Goal: Task Accomplishment & Management: Complete application form

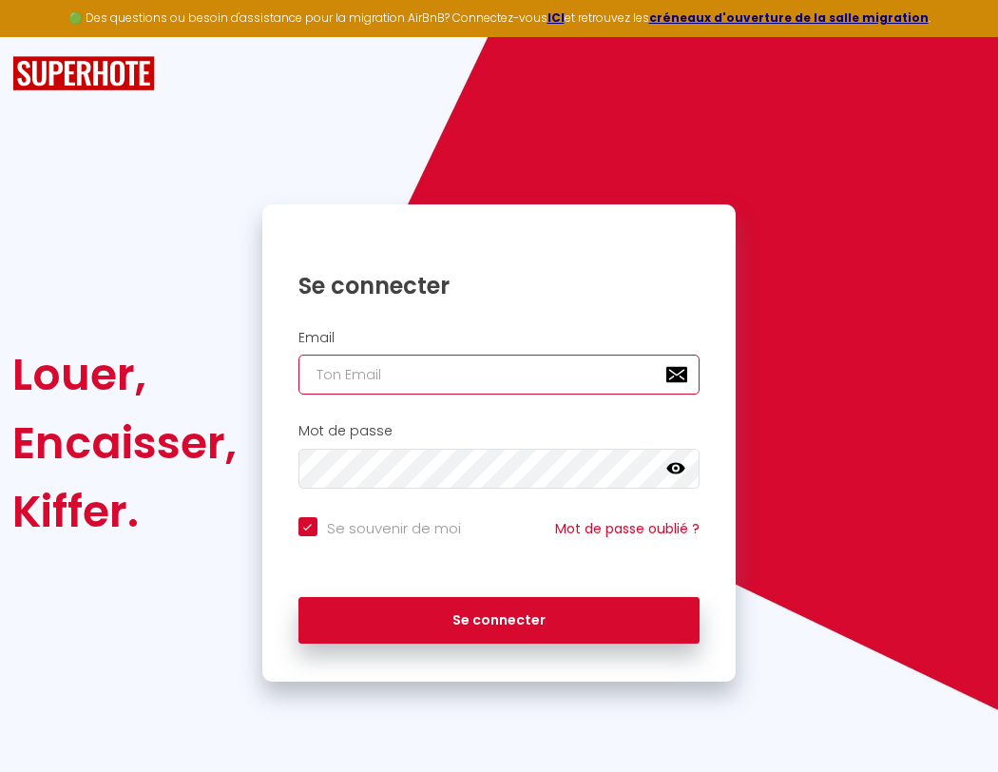
type input "s"
checkbox input "true"
type input "su"
checkbox input "true"
type input "sup"
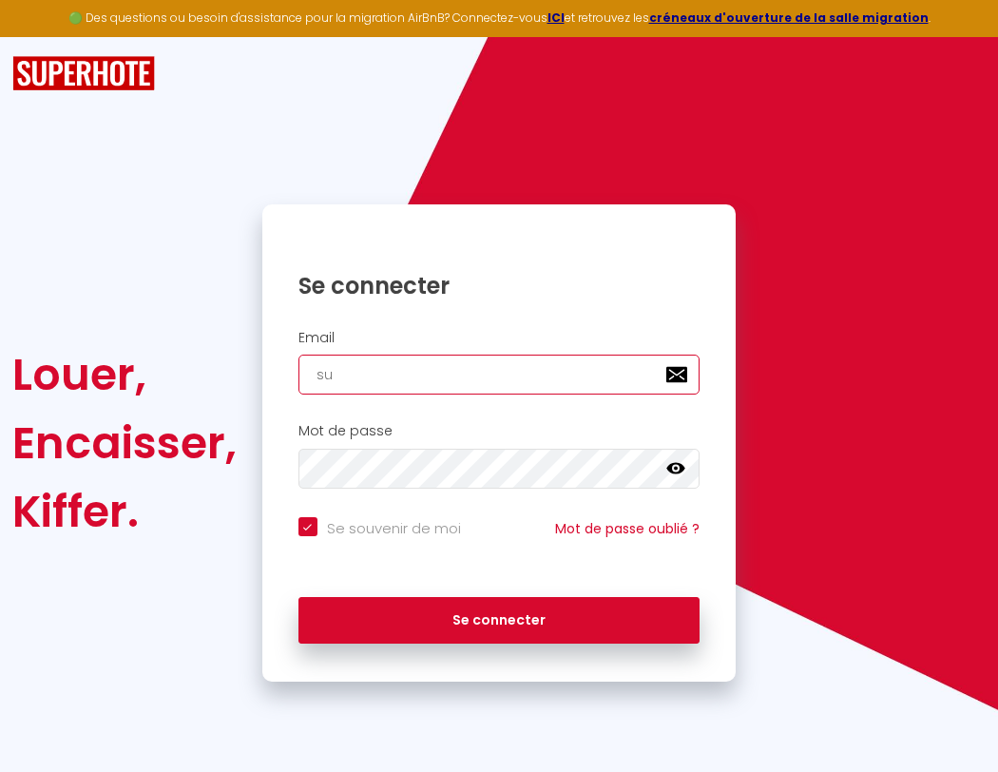
checkbox input "true"
type input "supe"
checkbox input "true"
type input "super"
checkbox input "true"
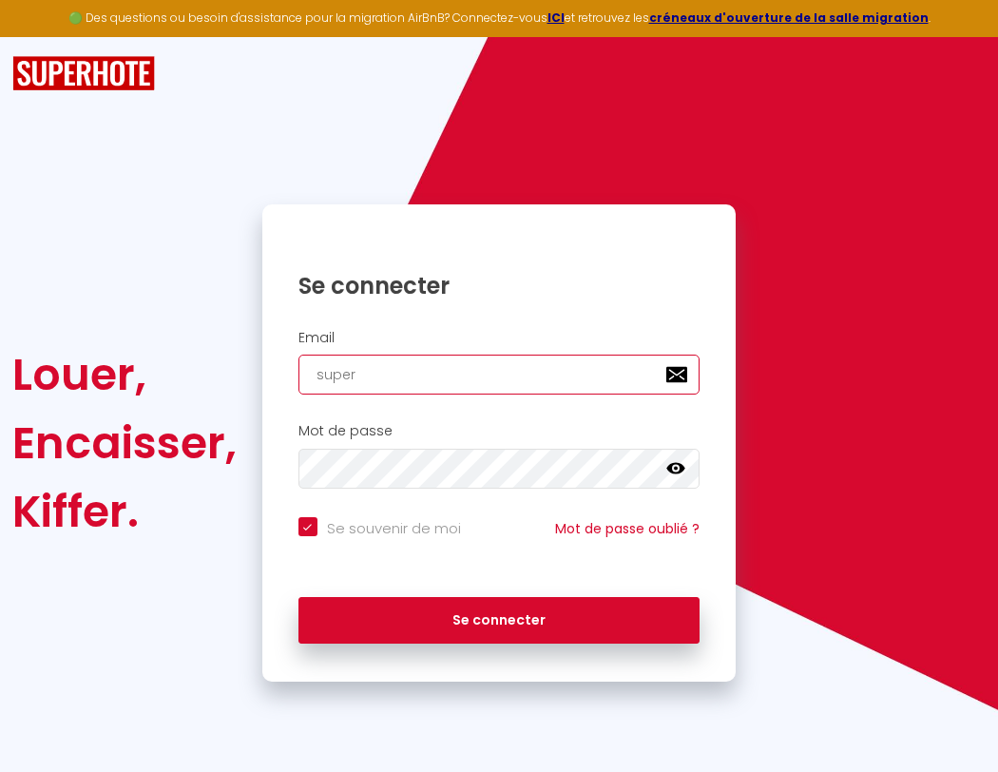
type input "superb"
checkbox input "true"
type input "s"
checkbox input "true"
type input "su"
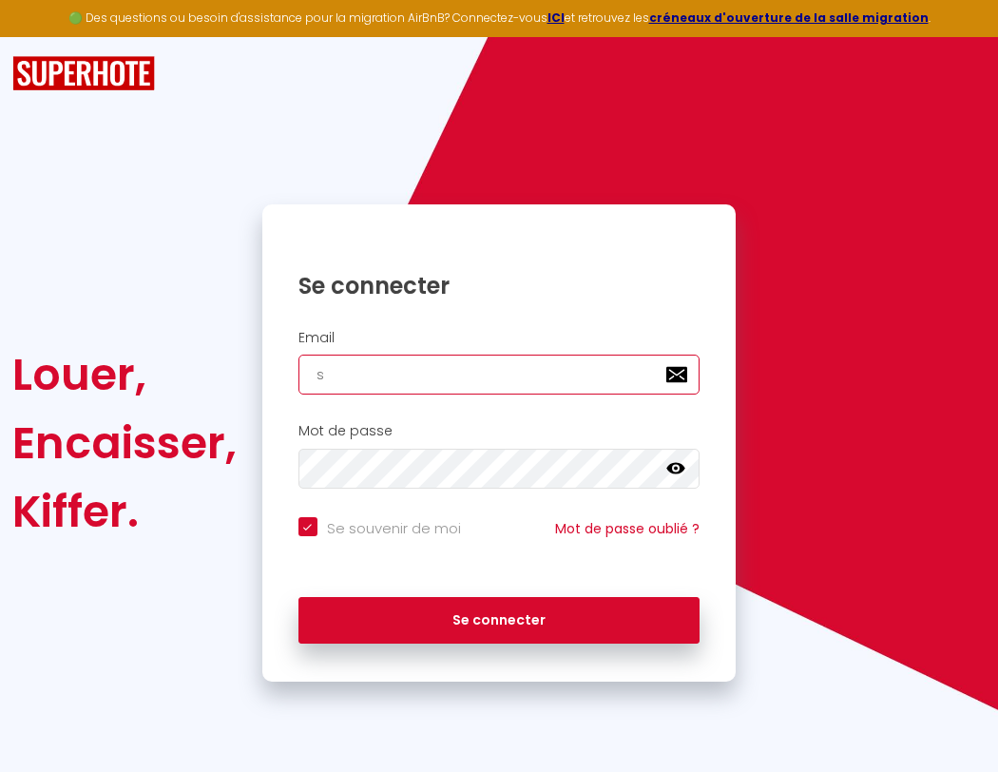
checkbox input "true"
type input "sup"
checkbox input "true"
type input "supe"
checkbox input "true"
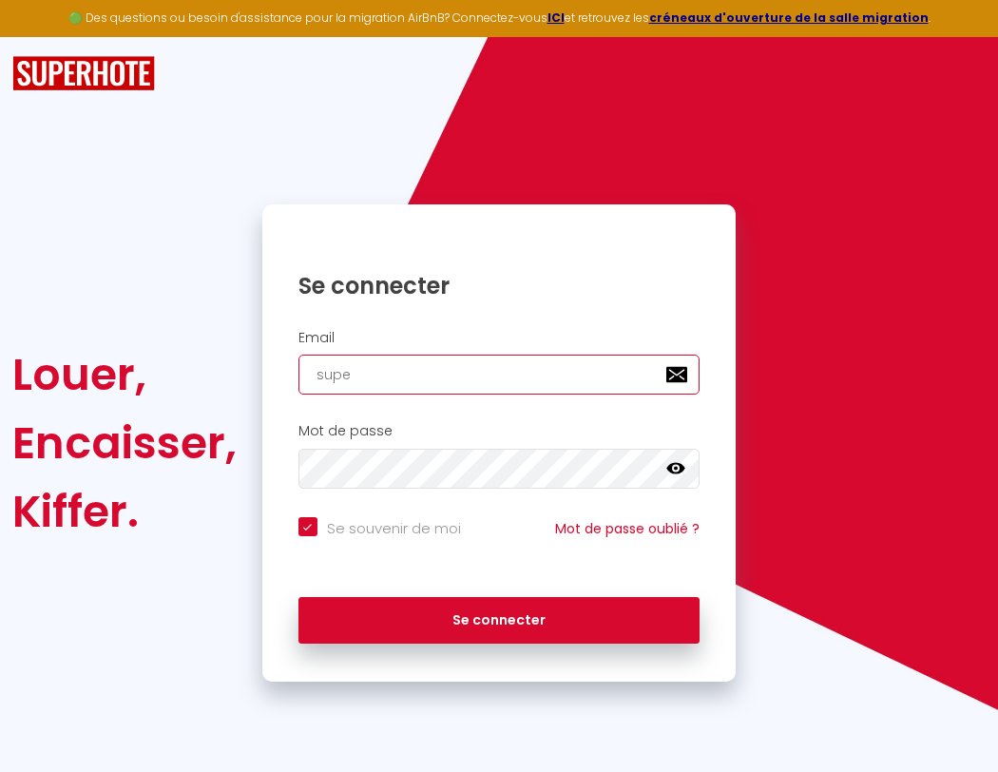
type input "super"
checkbox input "true"
type input "superbordea"
checkbox input "true"
type input "superb"
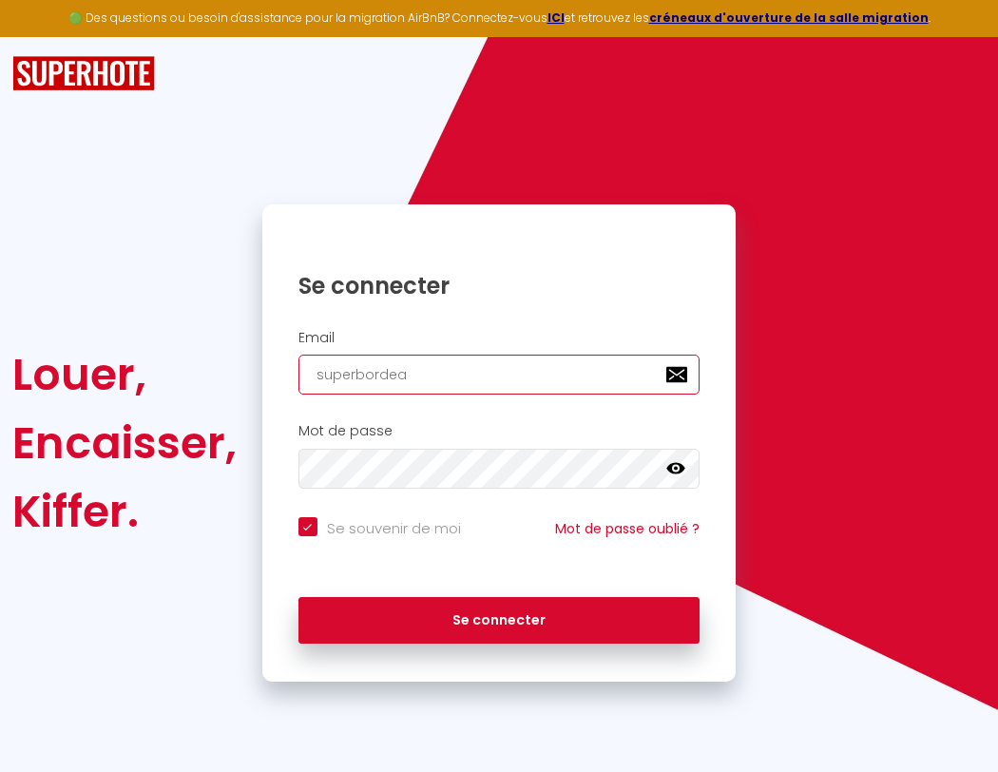
checkbox input "true"
type input "superbordeau"
checkbox input "true"
type input "superbo"
checkbox input "true"
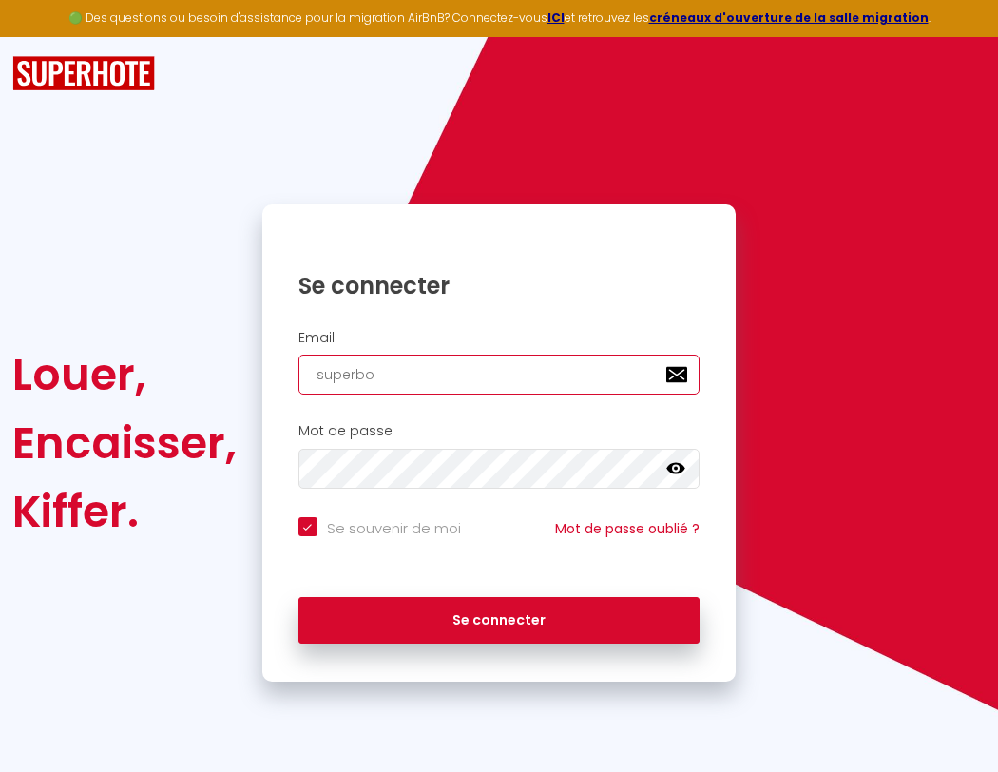
type input "s"
checkbox input "true"
type input "superbordeaux"
checkbox input "true"
type input "superbor"
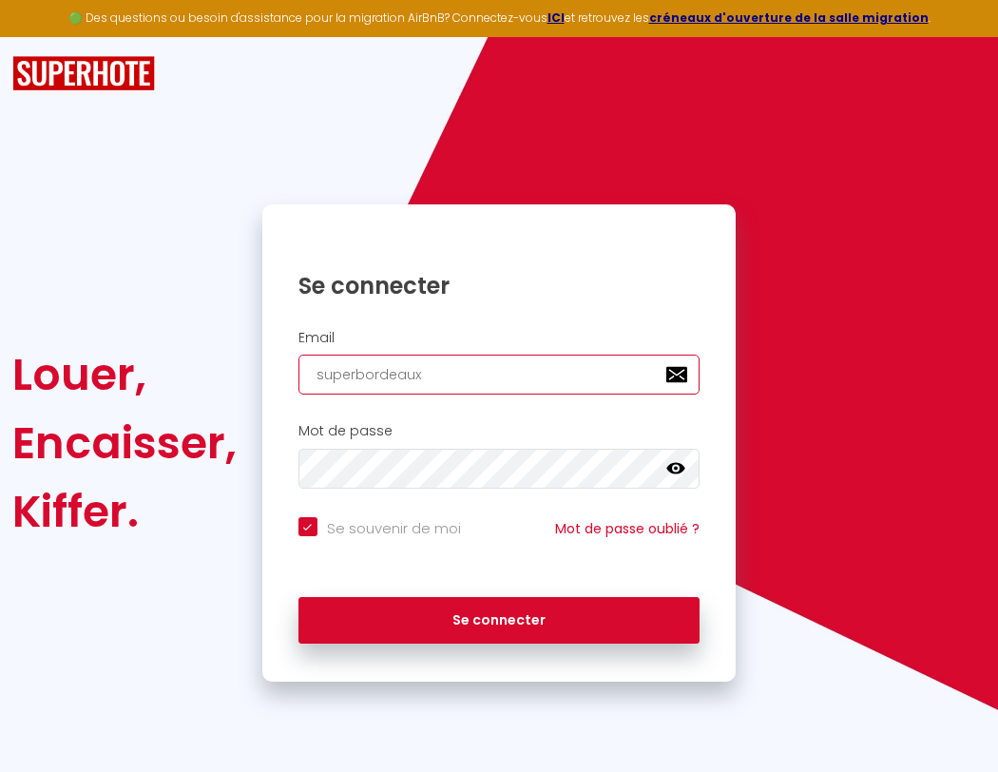
checkbox input "true"
type input "superbordeaux@"
checkbox input "true"
type input "superbord"
checkbox input "true"
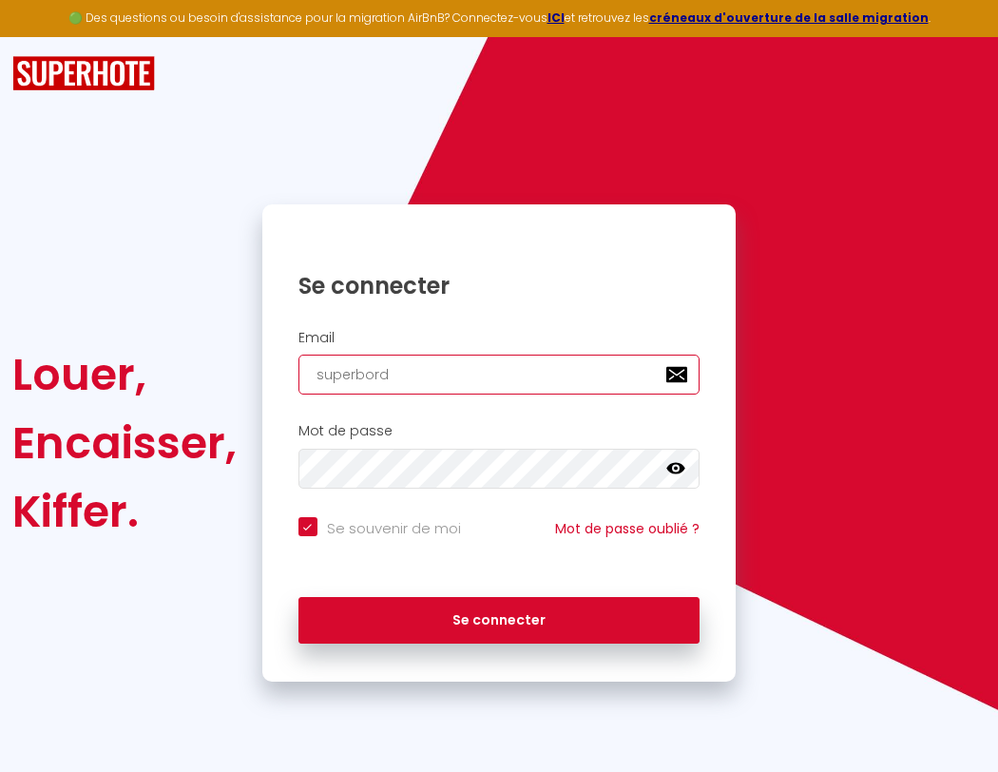
type input "superbordeaux@g"
checkbox input "true"
type input "superborde"
checkbox input "true"
type input "superbordeaux@gm"
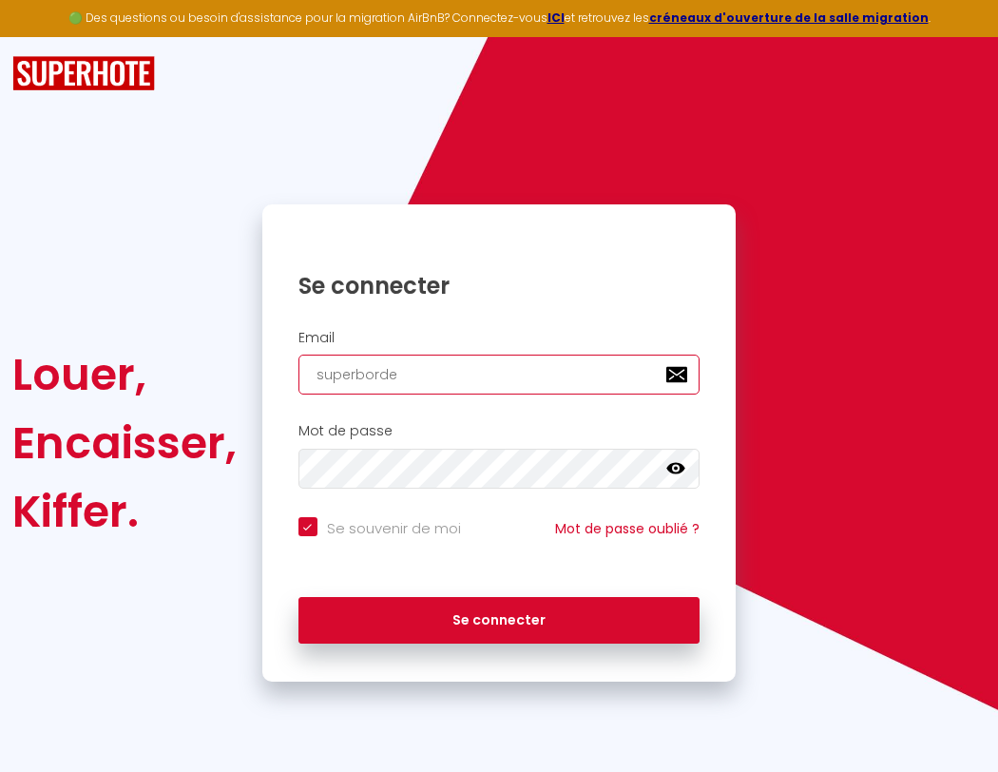
checkbox input "true"
type input "superbordea"
checkbox input "true"
type input "superbordeaux@gma"
checkbox input "true"
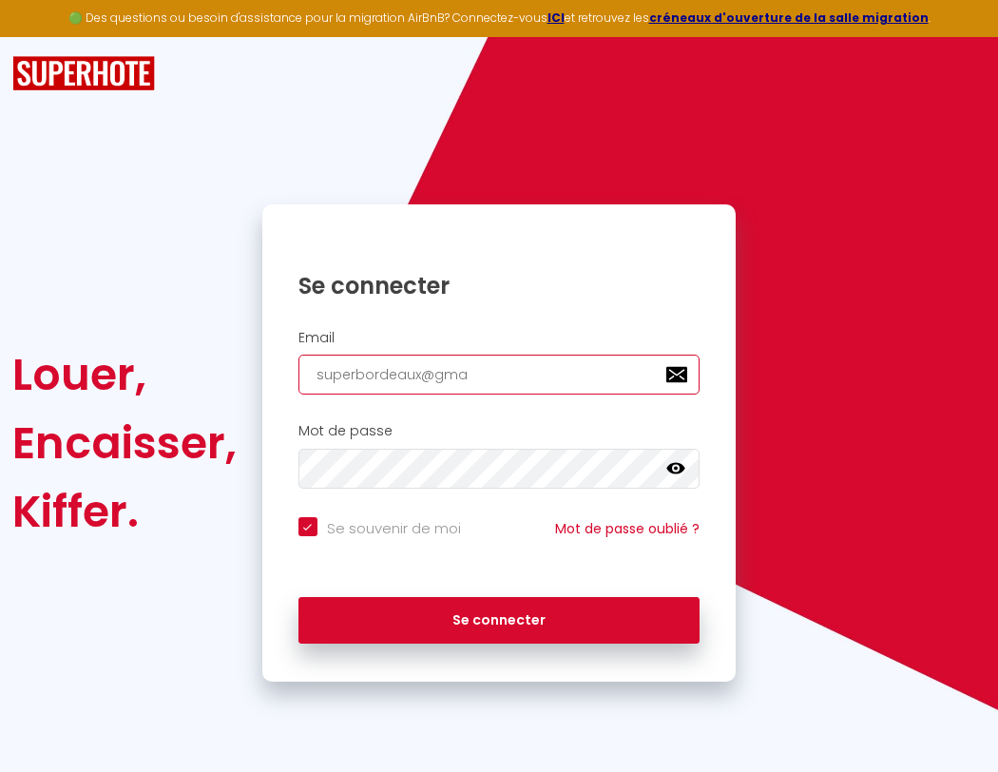
type input "superbordeau"
checkbox input "true"
